Goal: Information Seeking & Learning: Learn about a topic

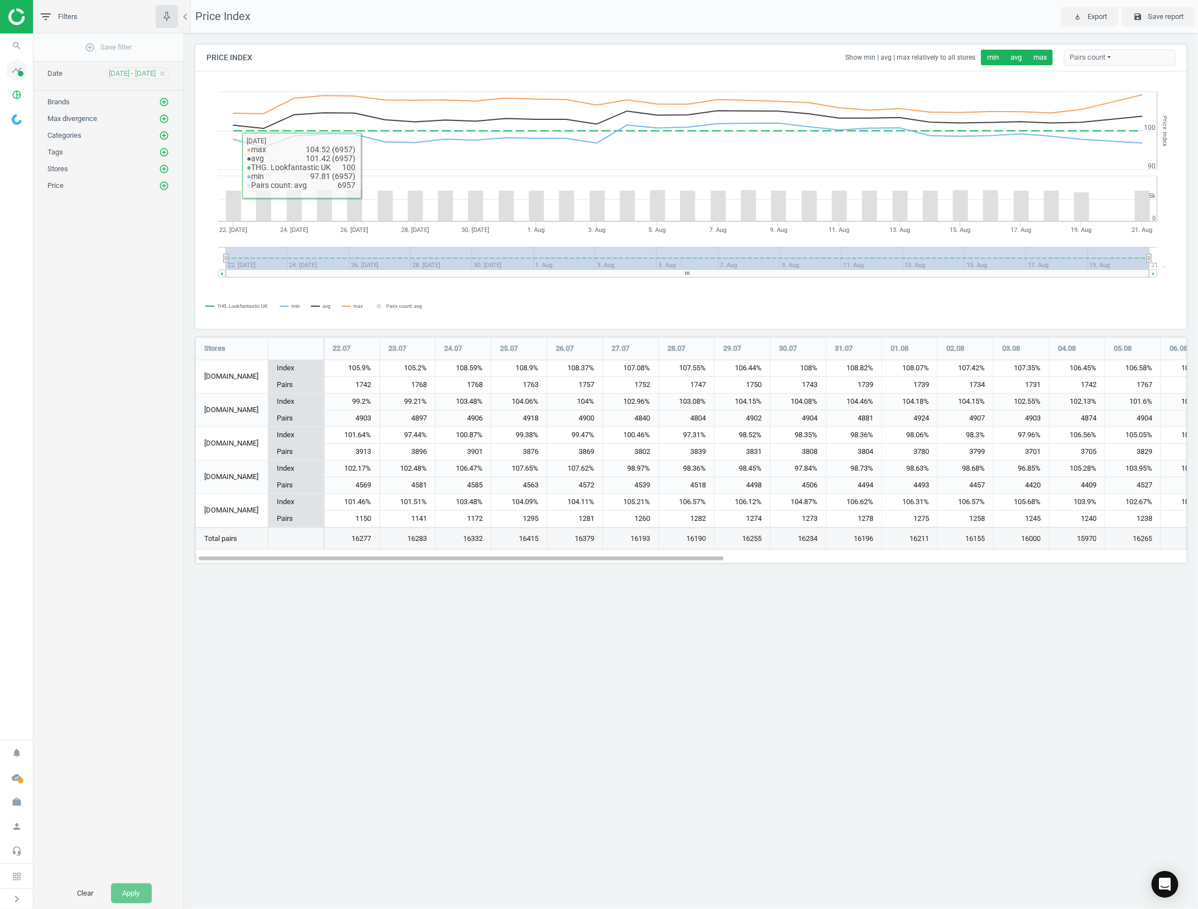
scroll to position [6, 6]
click at [18, 67] on icon "timeline" at bounding box center [16, 70] width 21 height 21
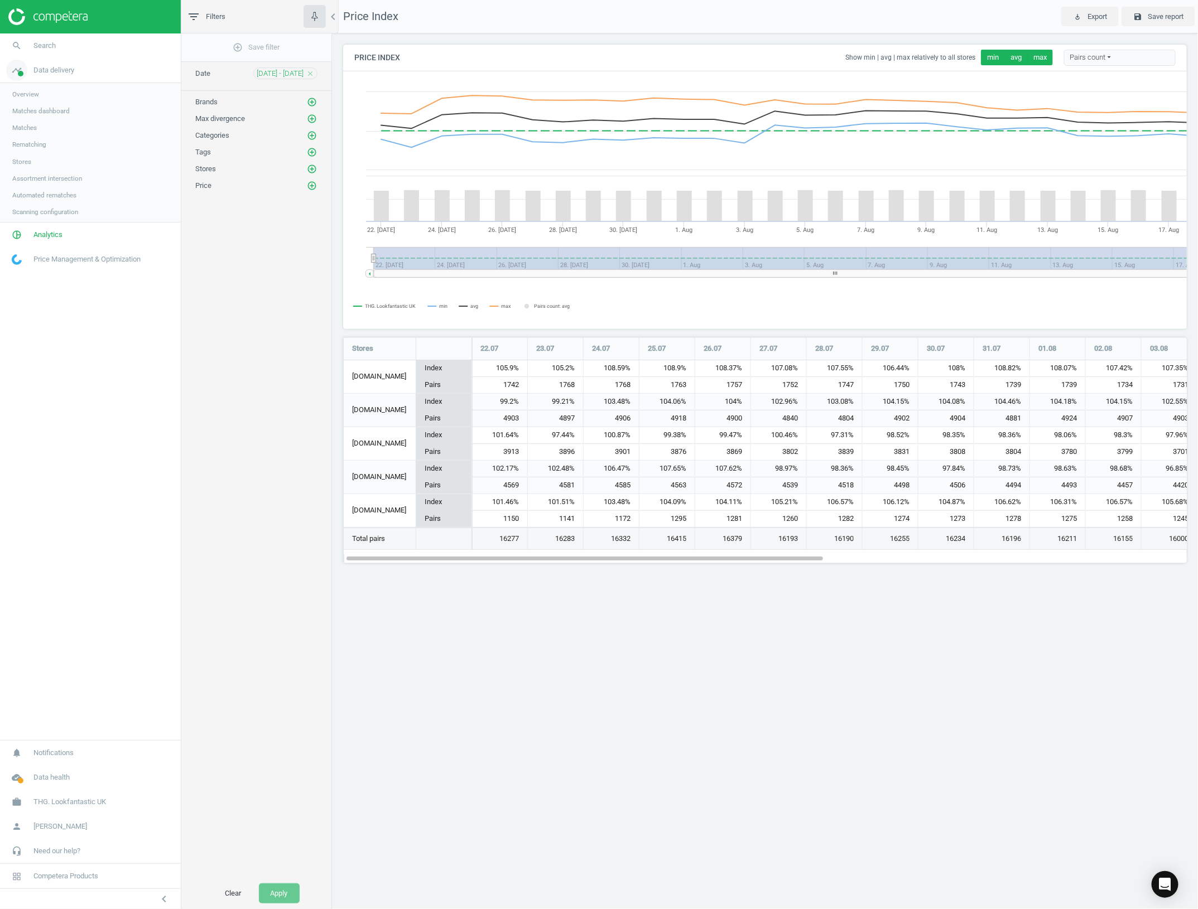
scroll to position [247, 865]
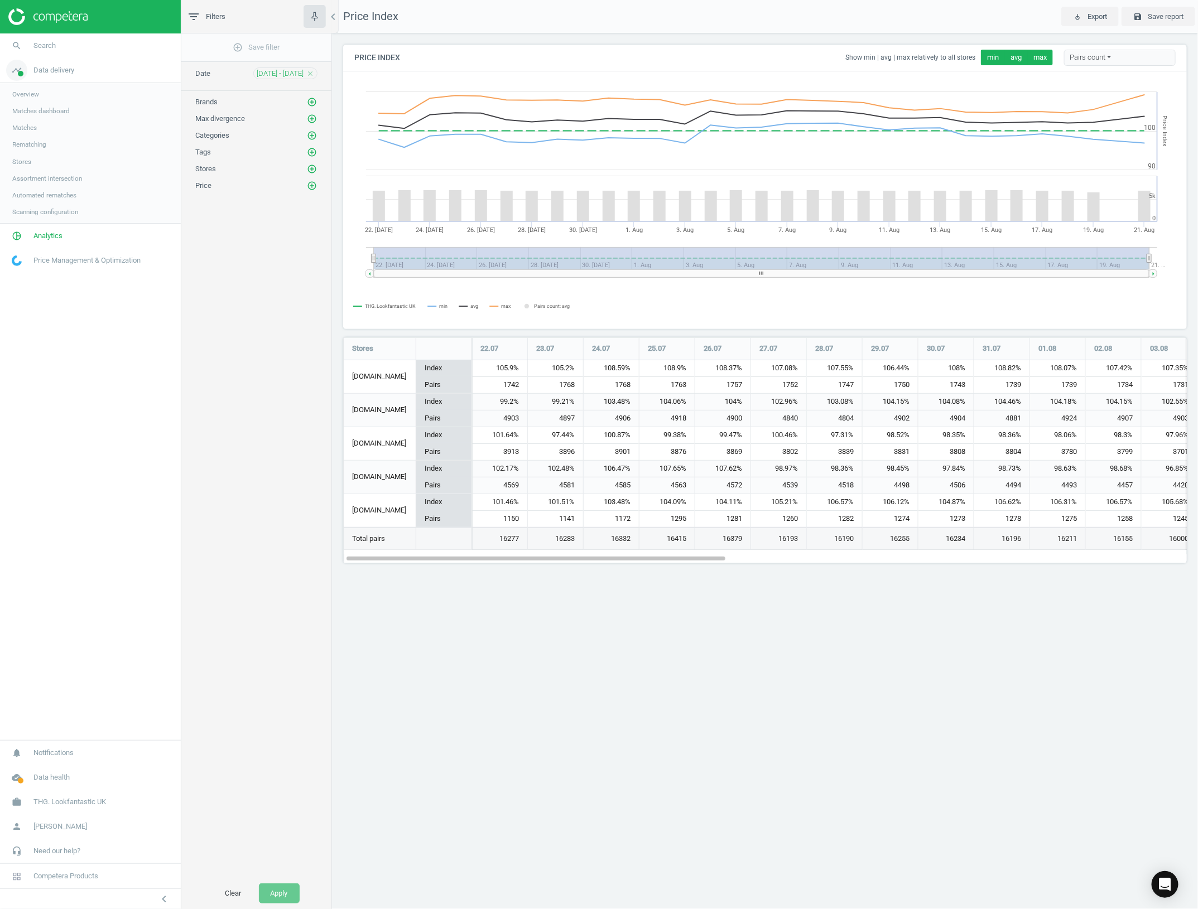
click at [40, 68] on span "Data delivery" at bounding box center [53, 70] width 41 height 10
click at [39, 90] on span "Analytics" at bounding box center [47, 95] width 29 height 10
click at [21, 135] on span "Products" at bounding box center [25, 135] width 26 height 9
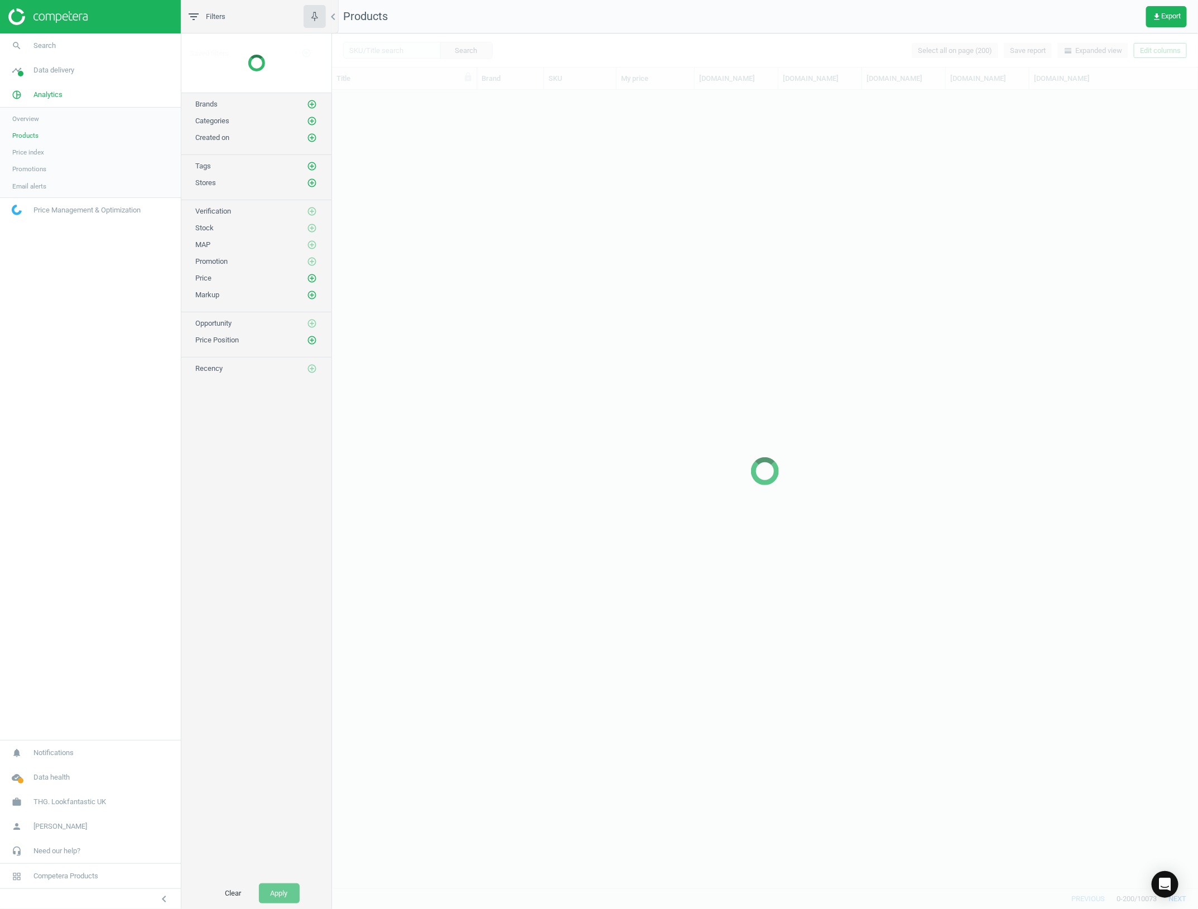
scroll to position [787, 855]
click at [163, 905] on icon "chevron_left" at bounding box center [163, 899] width 13 height 13
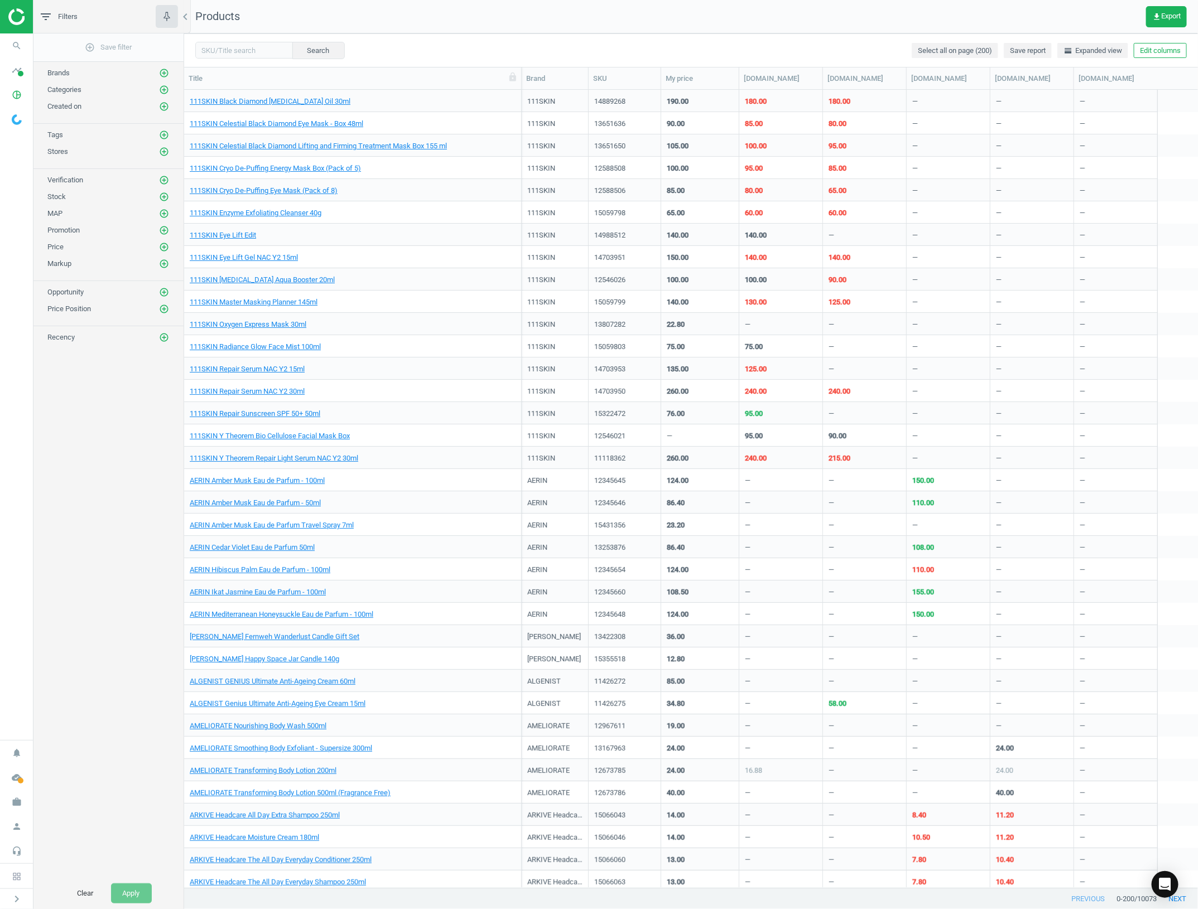
scroll to position [777, 1003]
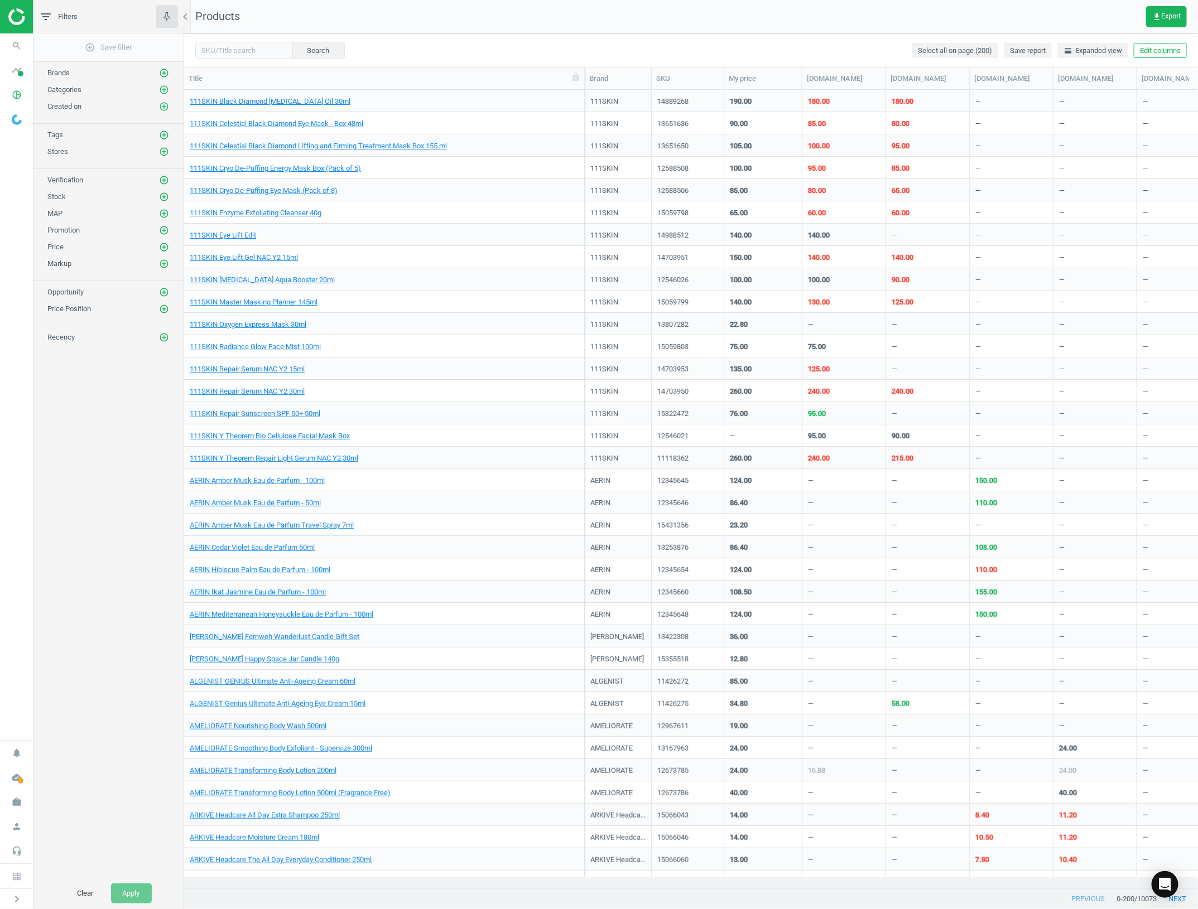
drag, startPoint x: 325, startPoint y: 87, endPoint x: 581, endPoint y: 148, distance: 262.7
click at [581, 148] on div "Title Brand SKU My price [DOMAIN_NAME] [DOMAIN_NAME] [DOMAIN_NAME] [DOMAIN_NAME…" at bounding box center [691, 479] width 1014 height 822
click at [232, 51] on input "text" at bounding box center [244, 50] width 98 height 17
type input "[PERSON_NAME]"
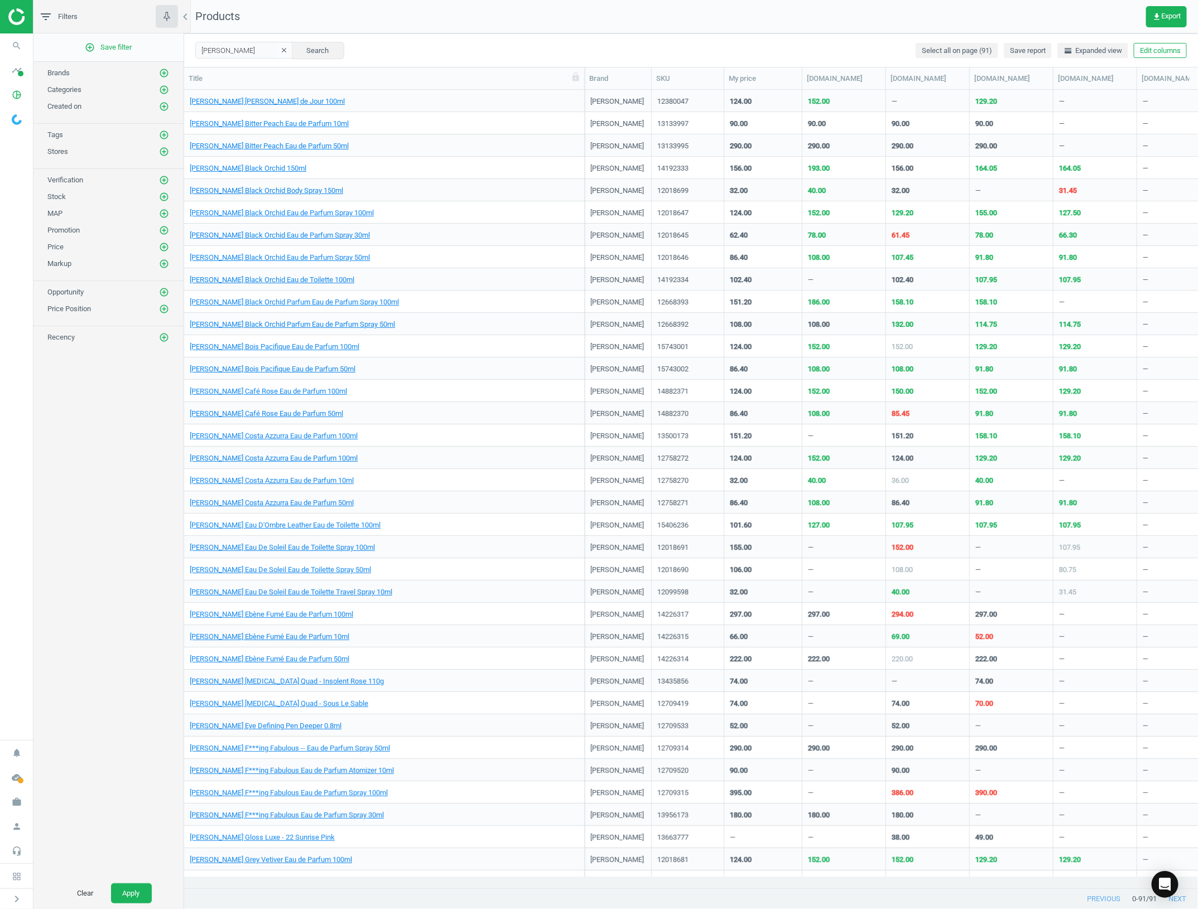
click at [148, 444] on div "add_circle_outline Save filter Brands add_circle_outline Categories add_circle_…" at bounding box center [108, 455] width 150 height 845
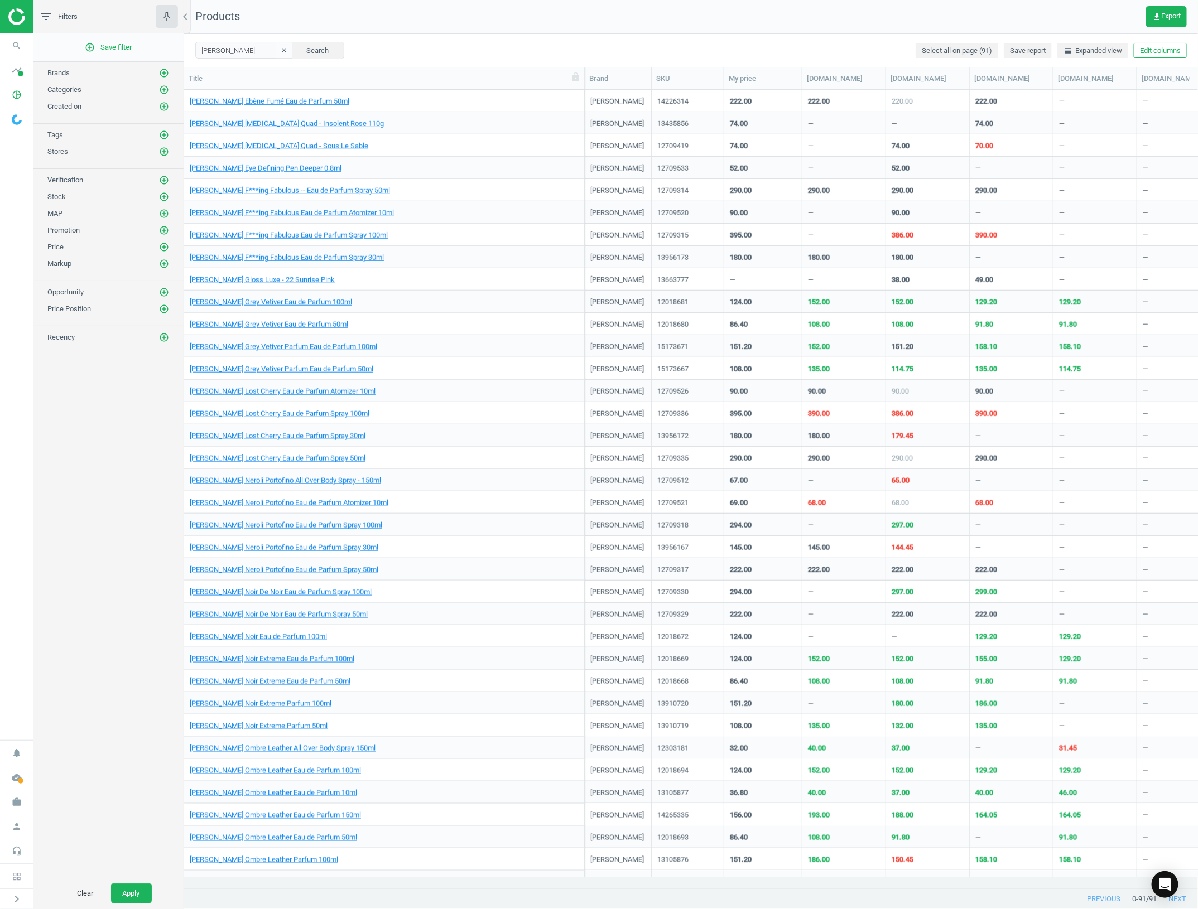
scroll to position [628, 0]
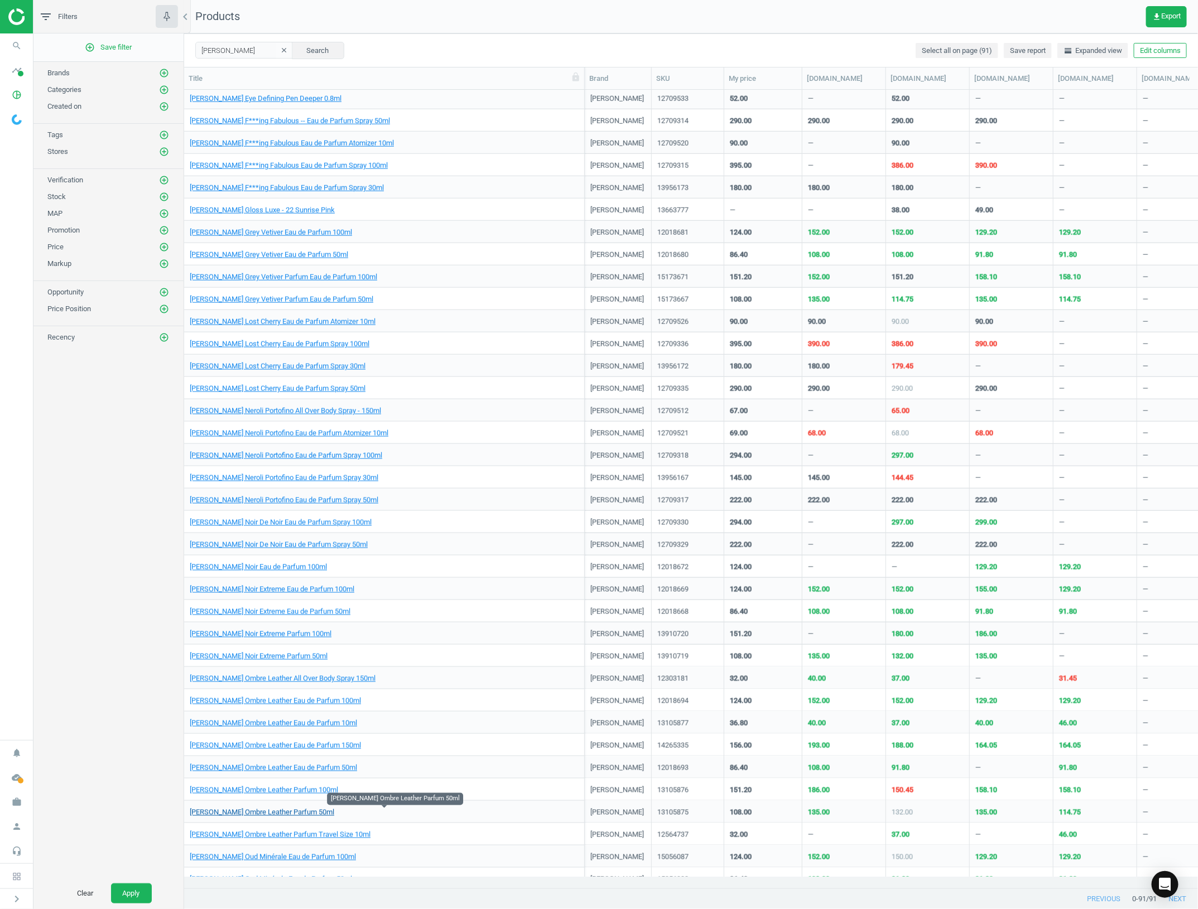
click at [291, 813] on link "[PERSON_NAME] Ombre Leather Parfum 50ml" at bounding box center [262, 813] width 145 height 10
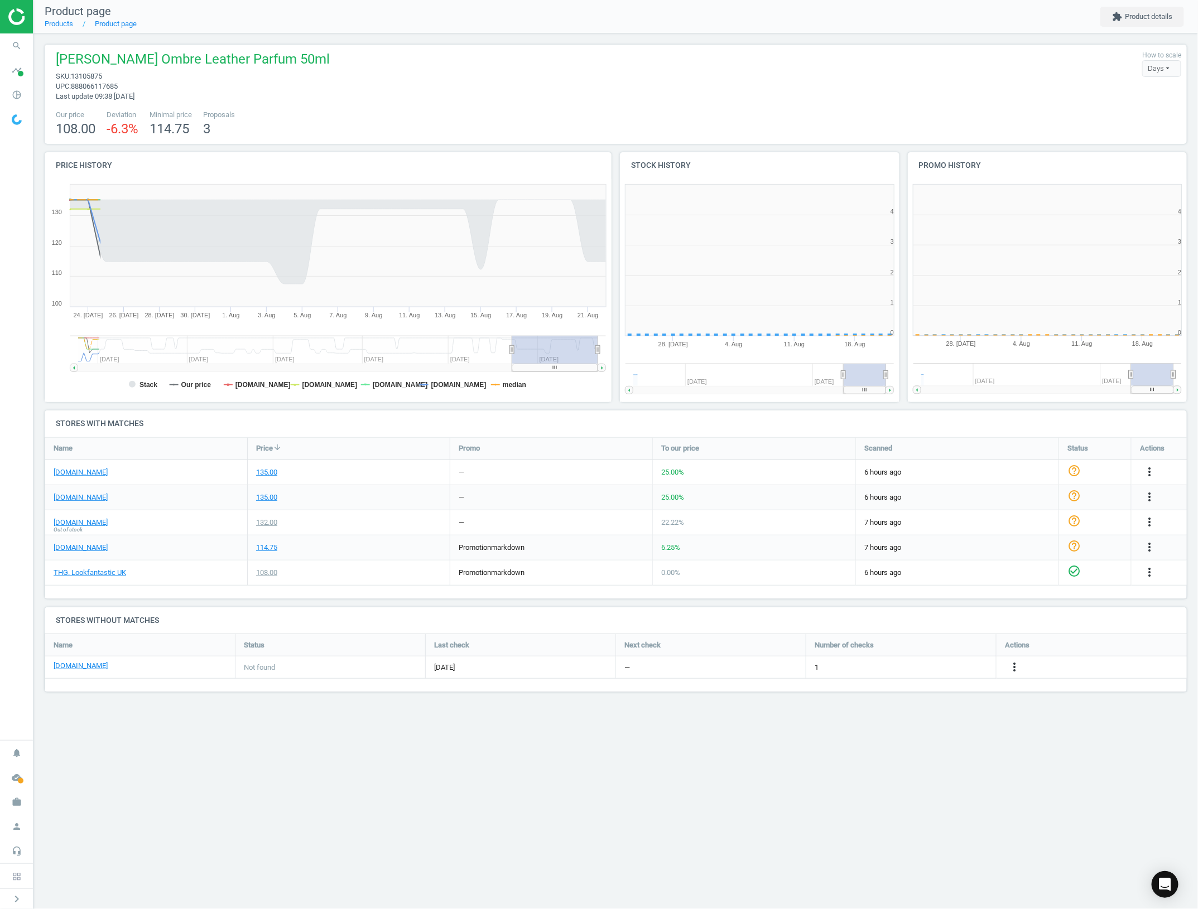
scroll to position [244, 300]
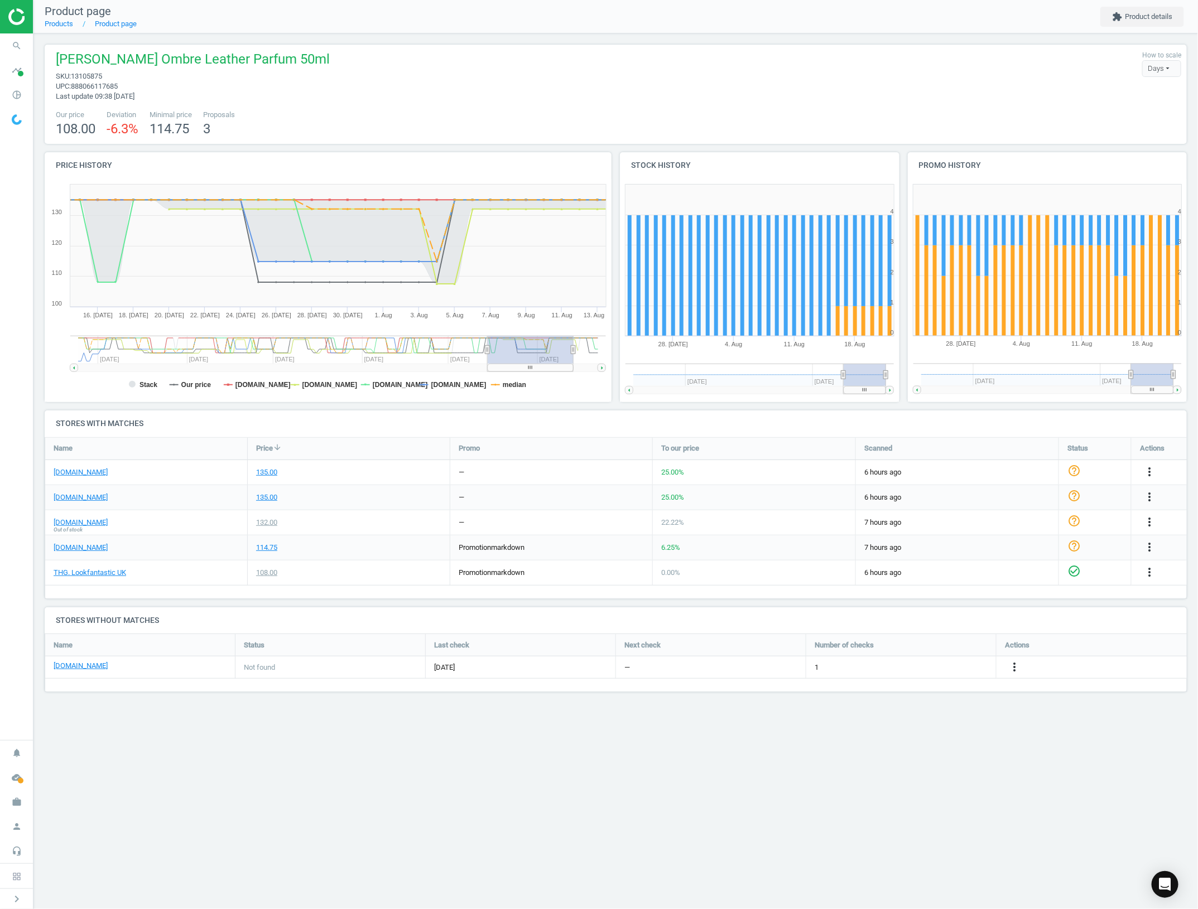
drag, startPoint x: 514, startPoint y: 348, endPoint x: 489, endPoint y: 350, distance: 25.3
click at [489, 350] on rect at bounding box center [531, 350] width 86 height 28
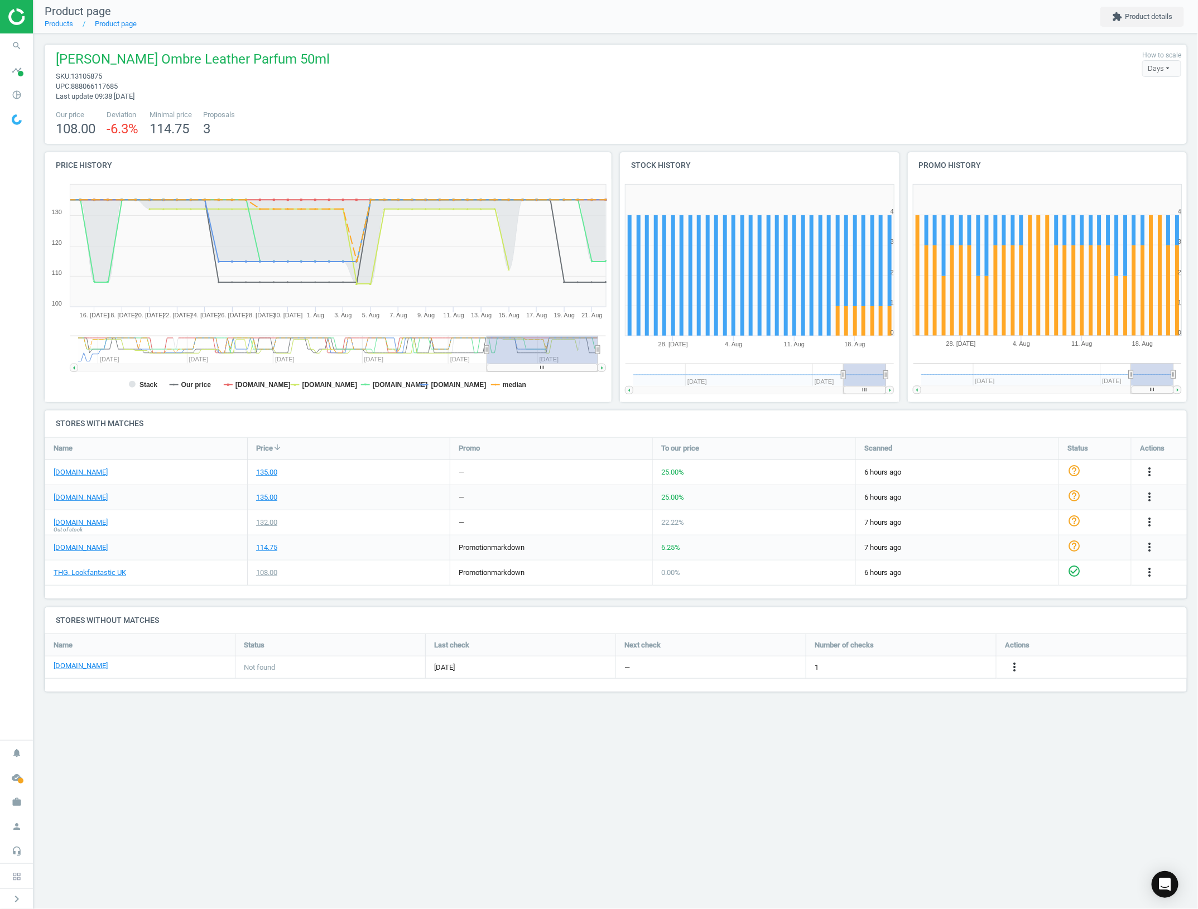
drag, startPoint x: 574, startPoint y: 352, endPoint x: 518, endPoint y: 358, distance: 56.1
click at [632, 352] on div "Price history Created with Highstock 6.2.0 Stack Our price [DOMAIN_NAME] [DOMAI…" at bounding box center [616, 281] width 1151 height 258
drag, startPoint x: 491, startPoint y: 358, endPoint x: 487, endPoint y: 346, distance: 12.4
click at [553, 358] on rect at bounding box center [542, 350] width 111 height 28
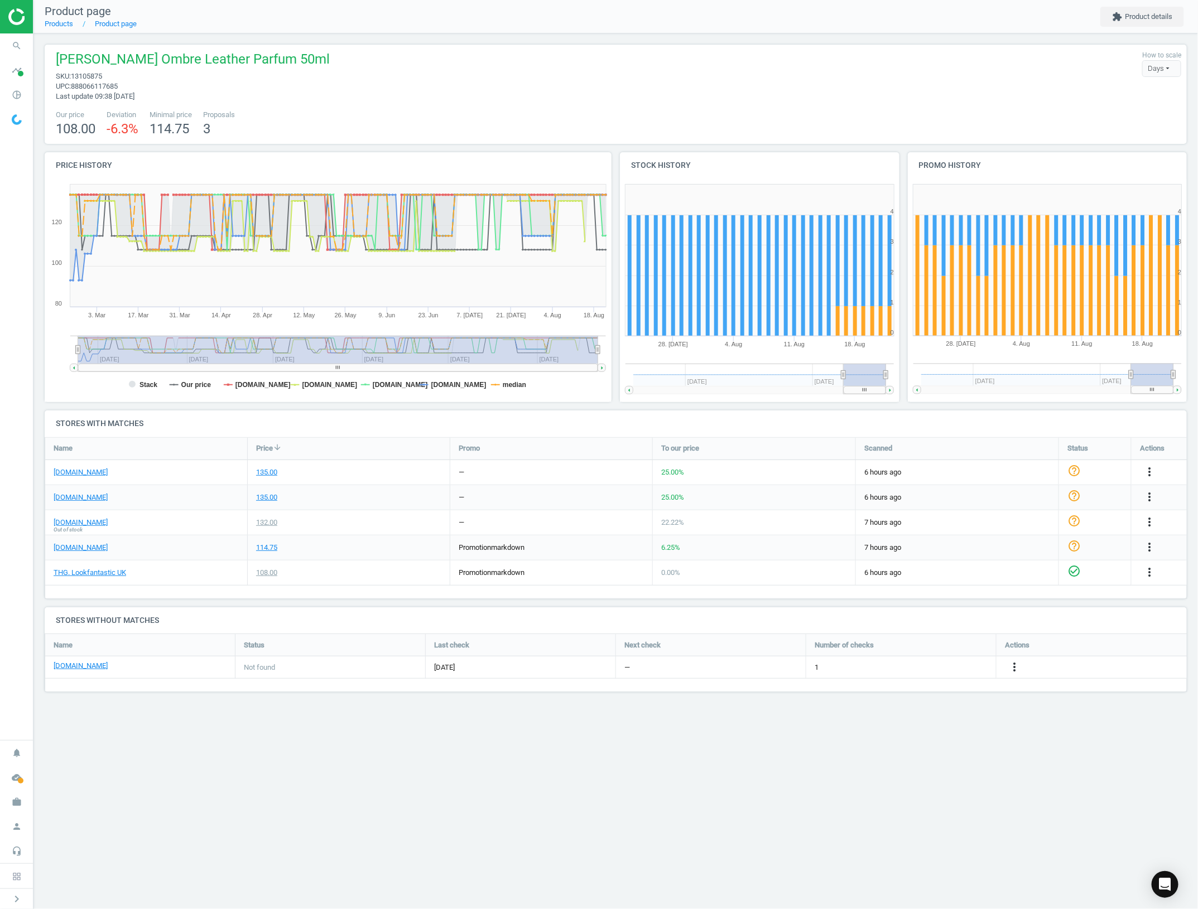
drag, startPoint x: 484, startPoint y: 347, endPoint x: 46, endPoint y: 355, distance: 438.1
click at [46, 355] on icon "Created with Highstock 6.2.0 Stack Our price [DOMAIN_NAME] [DOMAIN_NAME] [DOMAI…" at bounding box center [328, 290] width 567 height 223
click at [503, 388] on tspan "median" at bounding box center [514, 385] width 23 height 8
click at [187, 381] on tspan "Our price" at bounding box center [196, 385] width 30 height 8
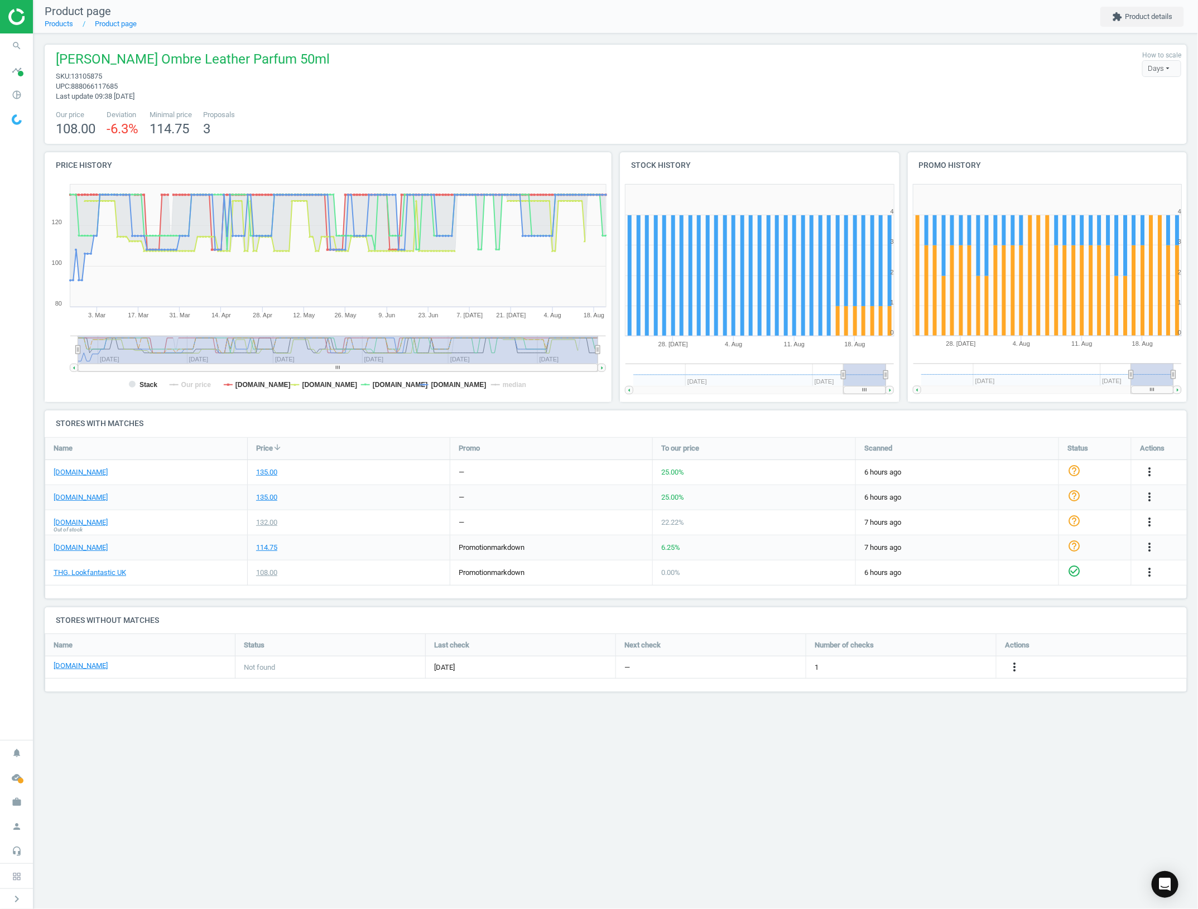
click at [187, 381] on tspan "Our price" at bounding box center [196, 385] width 30 height 8
drag, startPoint x: 82, startPoint y: 349, endPoint x: 107, endPoint y: 349, distance: 25.1
click at [152, 349] on rect at bounding box center [338, 350] width 520 height 28
click at [70, 353] on rect at bounding box center [328, 290] width 567 height 223
drag, startPoint x: 77, startPoint y: 349, endPoint x: -1, endPoint y: 381, distance: 84.6
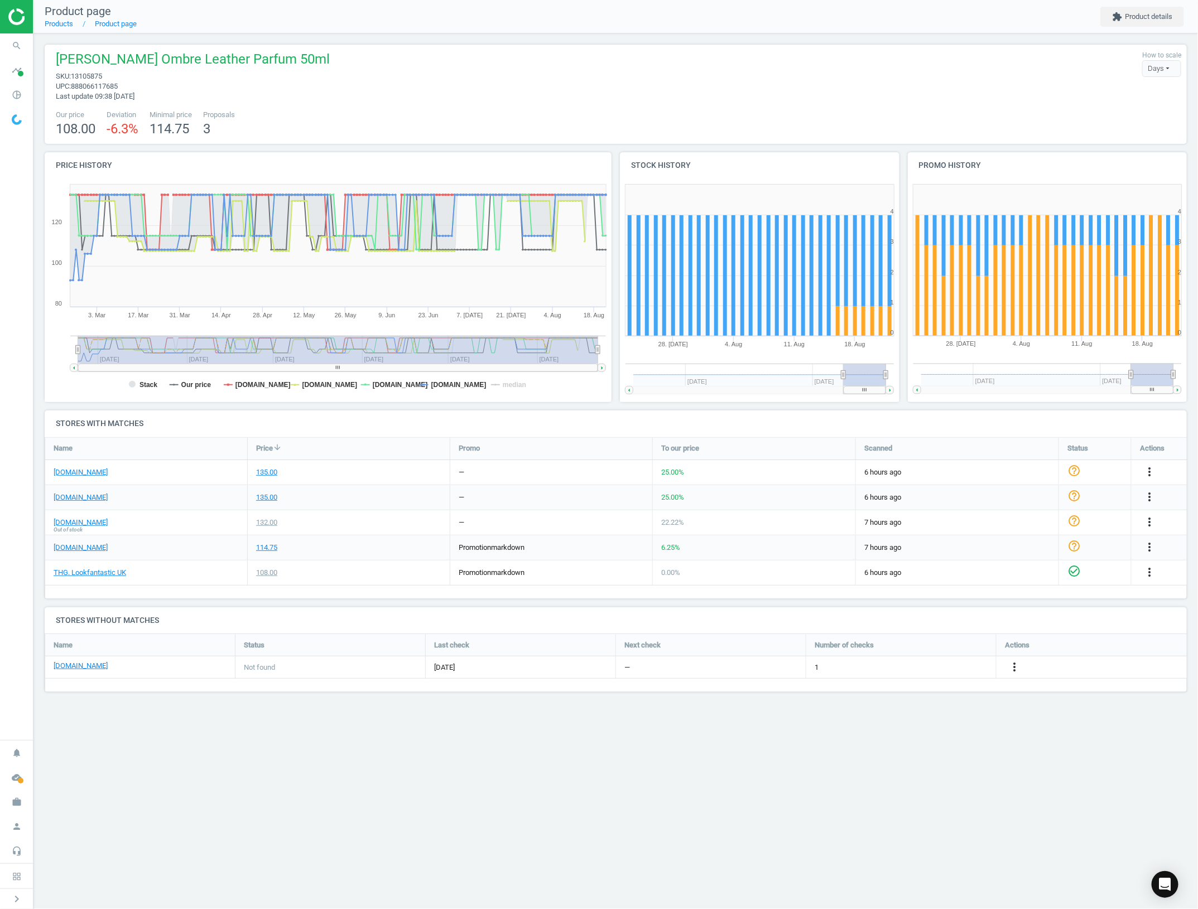
click at [0, 381] on html "Group 2 Created with Sketch. ic/cloud_download/grey600 Created with Sketch. gra…" at bounding box center [599, 454] width 1198 height 909
click at [86, 523] on link "[DOMAIN_NAME]" at bounding box center [81, 523] width 54 height 10
